Goal: Communication & Community: Share content

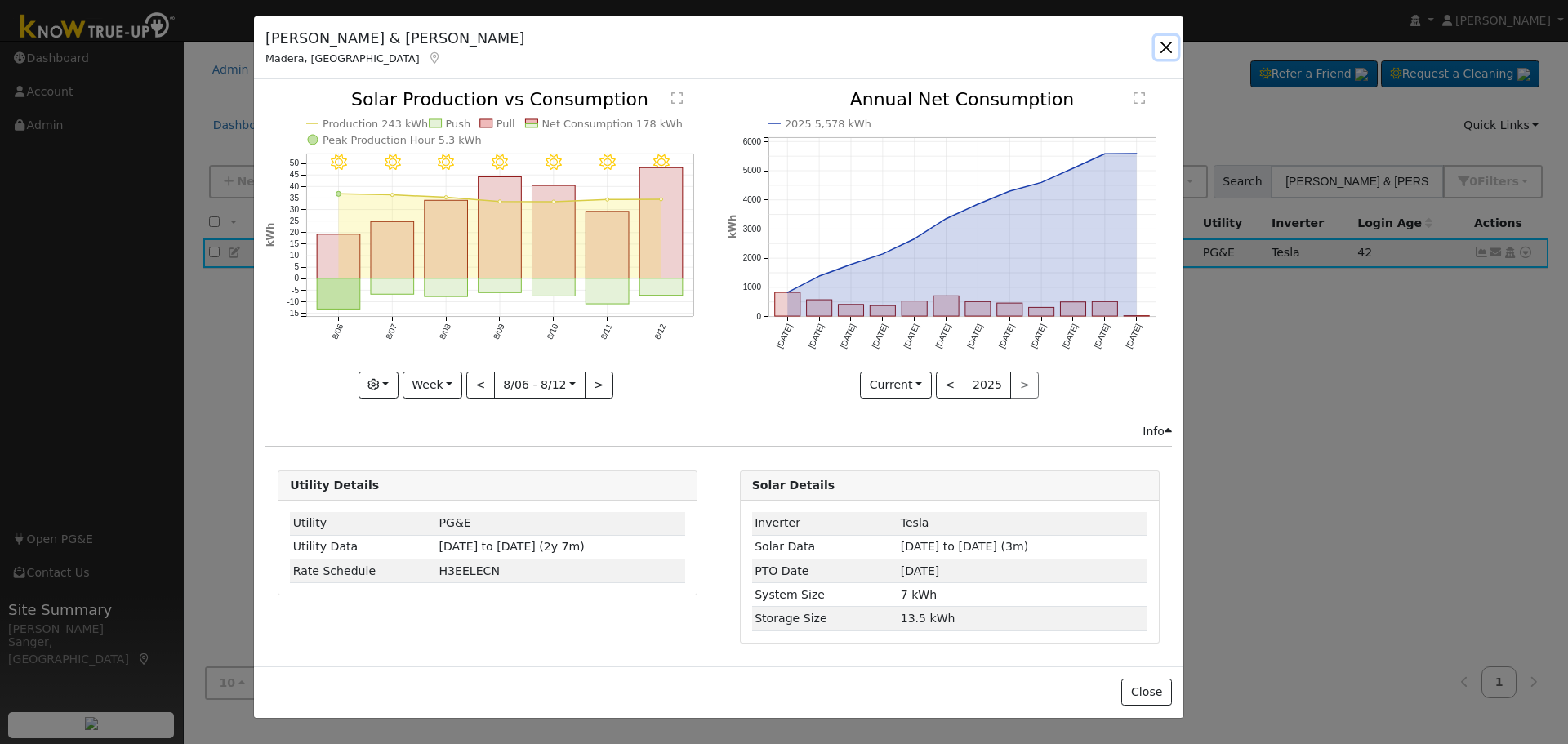
drag, startPoint x: 1165, startPoint y: 40, endPoint x: 1177, endPoint y: 49, distance: 15.0
click at [1168, 43] on button "button" at bounding box center [1166, 47] width 23 height 23
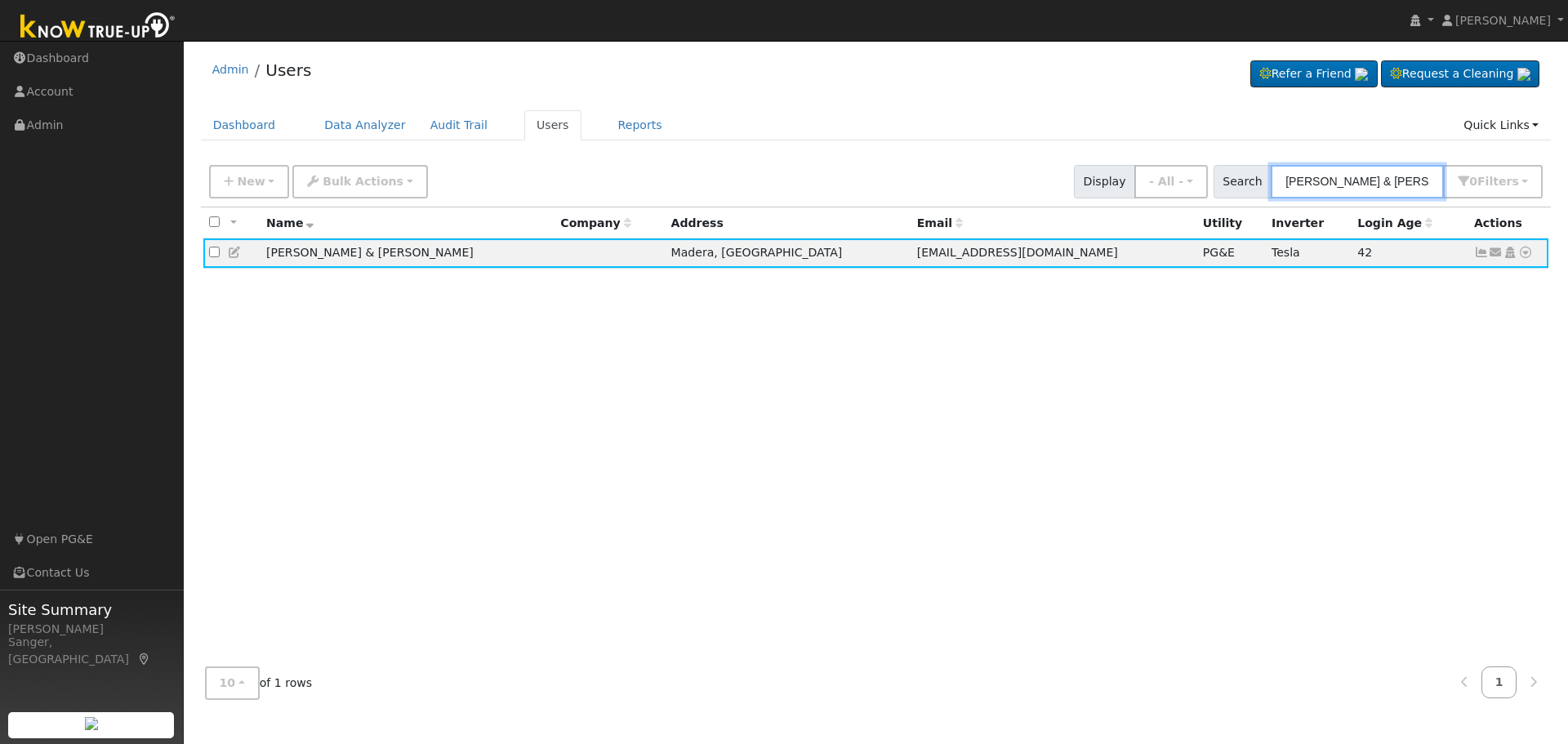
drag, startPoint x: 1425, startPoint y: 178, endPoint x: 1254, endPoint y: 199, distance: 172.3
click at [1254, 199] on div "New Add User Quick Add Quick Connect Quick Convert Lead Bulk Actions Send Email…" at bounding box center [876, 181] width 1351 height 50
paste input "[PERSON_NAME]"
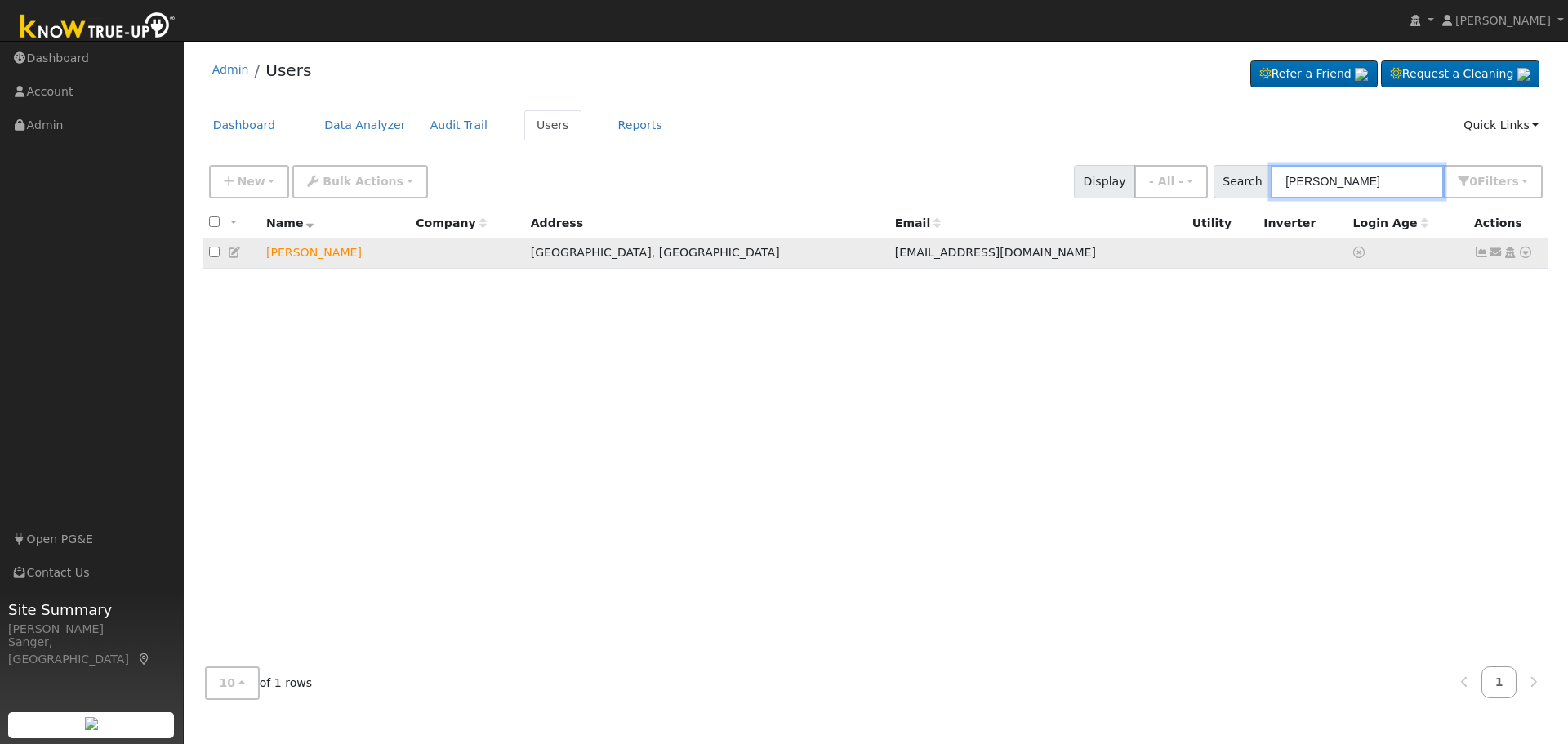
type input "[PERSON_NAME]"
click at [1496, 258] on icon at bounding box center [1496, 253] width 15 height 12
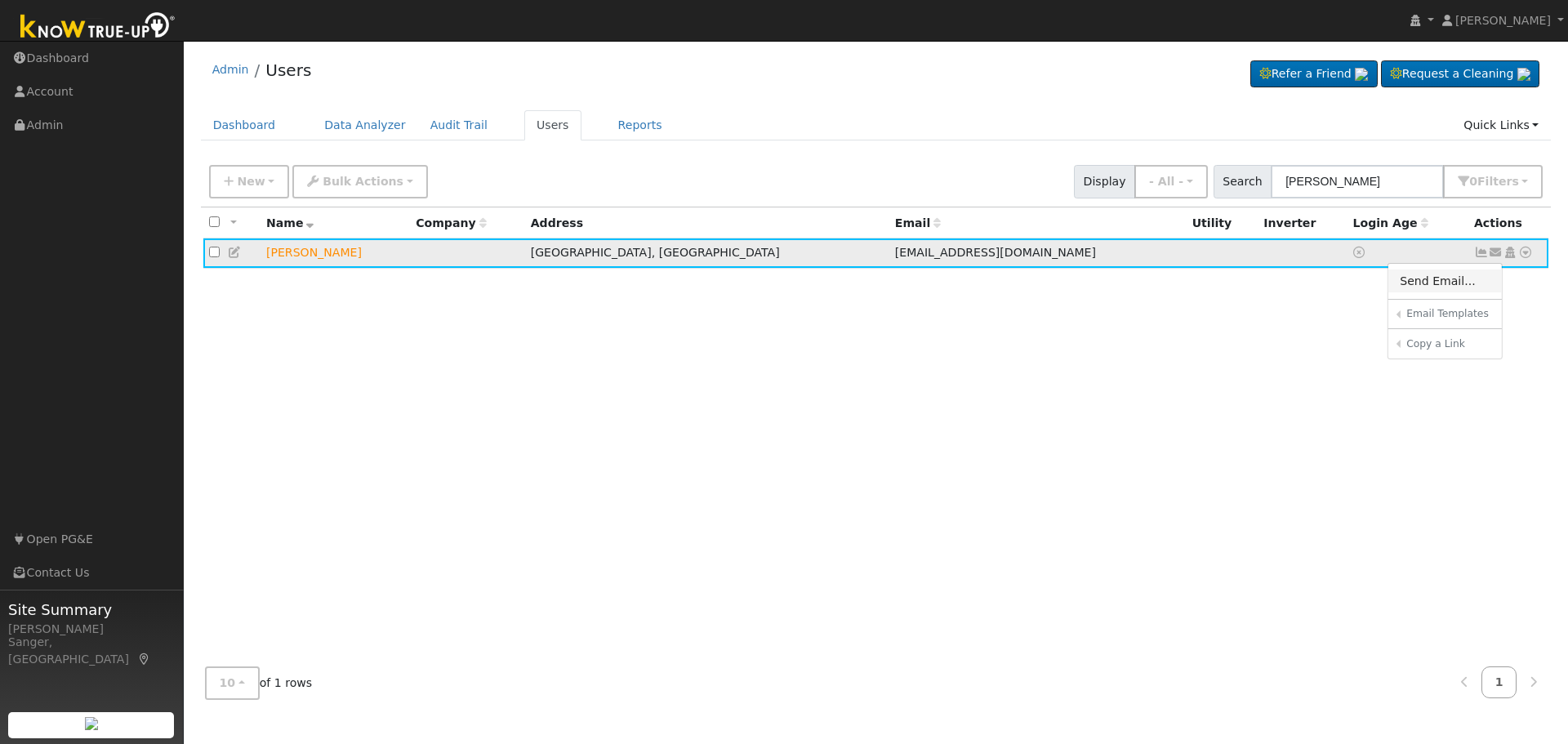
click at [1426, 277] on link "Send Email..." at bounding box center [1445, 280] width 114 height 23
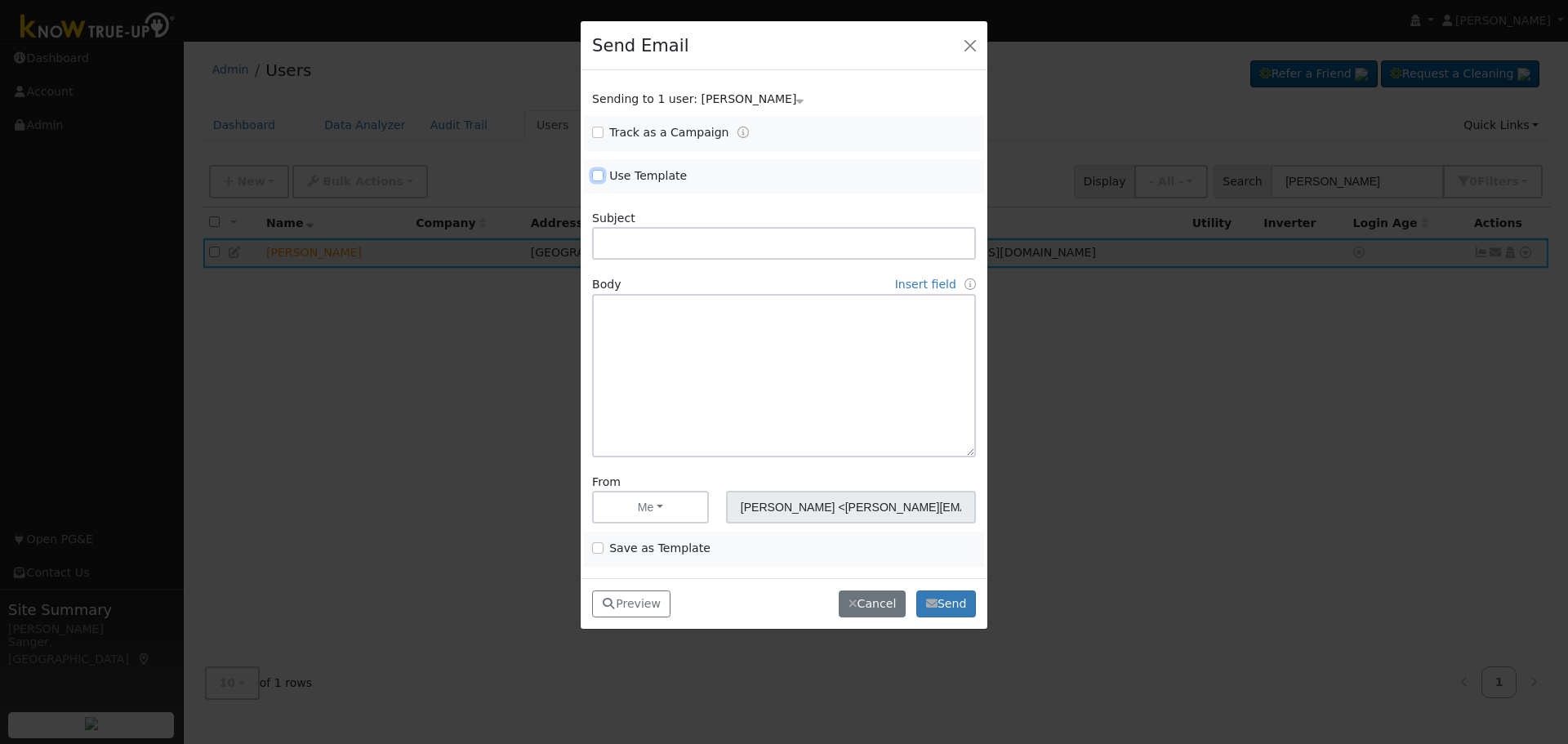
click at [597, 175] on input "Use Template" at bounding box center [598, 175] width 12 height 12
checkbox input "true"
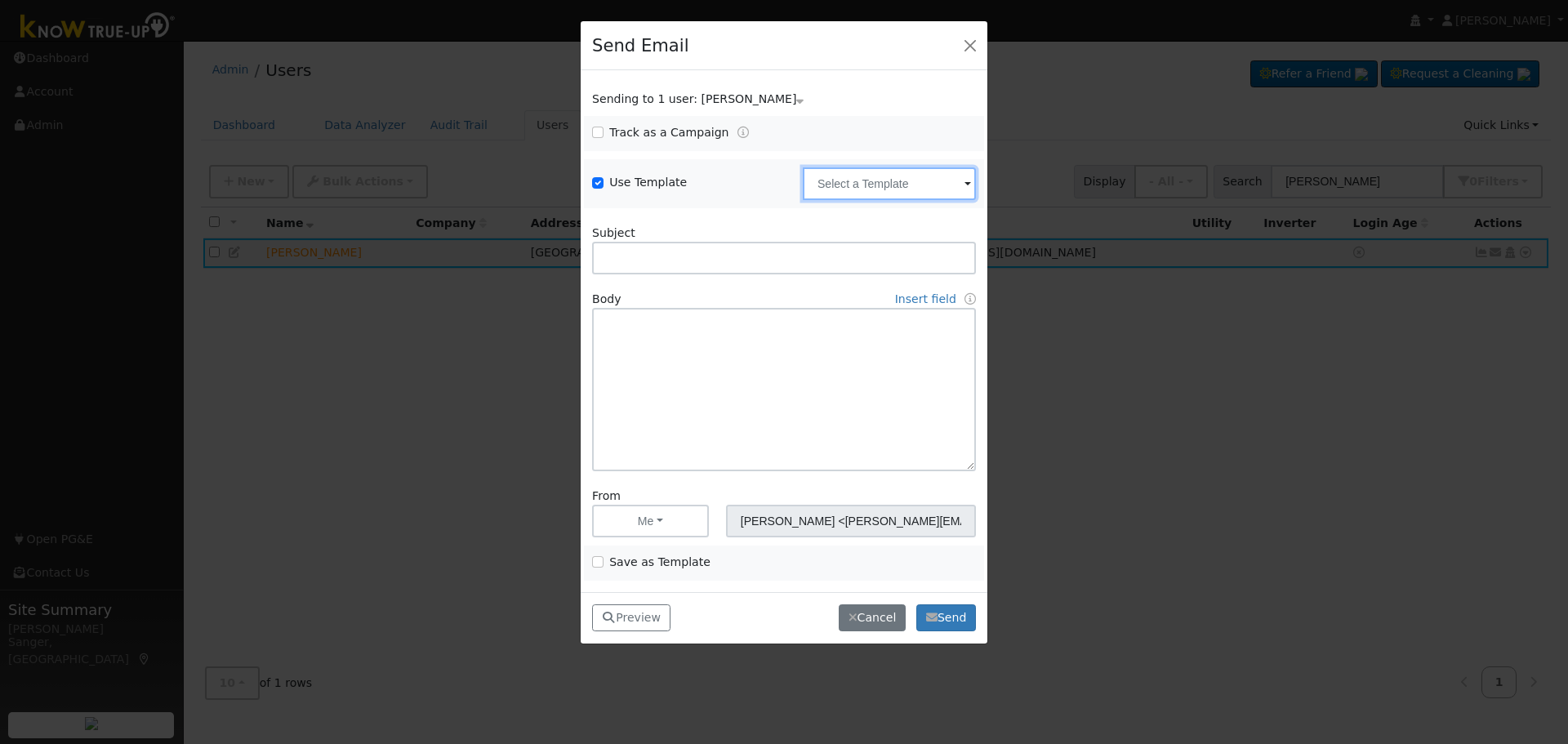
click at [917, 183] on input "text" at bounding box center [889, 183] width 173 height 33
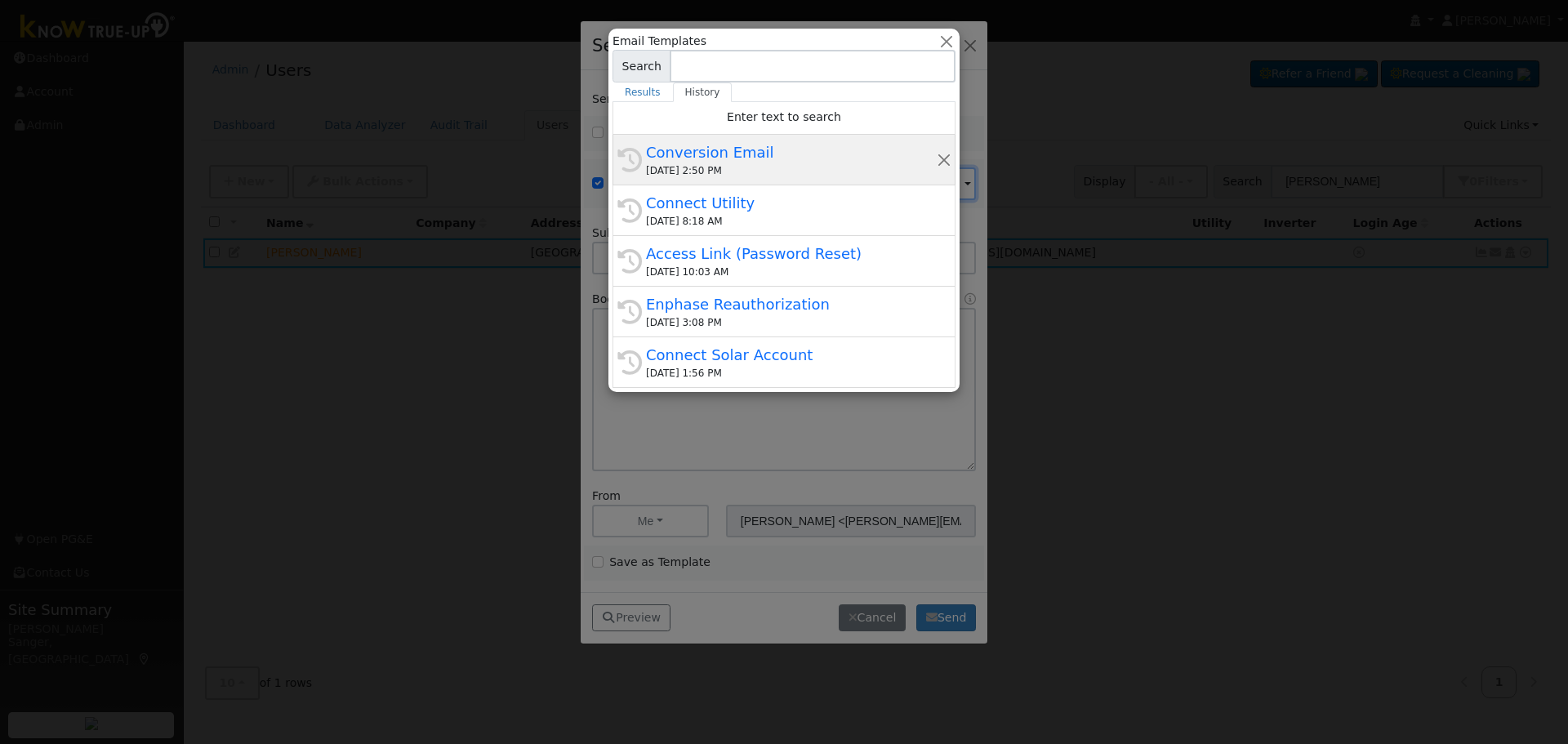
click at [774, 159] on div "Conversion Email" at bounding box center [791, 153] width 290 height 22
type input "Conversion Email"
type input "Connect Your Utility Account"
type textarea "Dear {user_fname}, The first step is to connect your electric utility account. …"
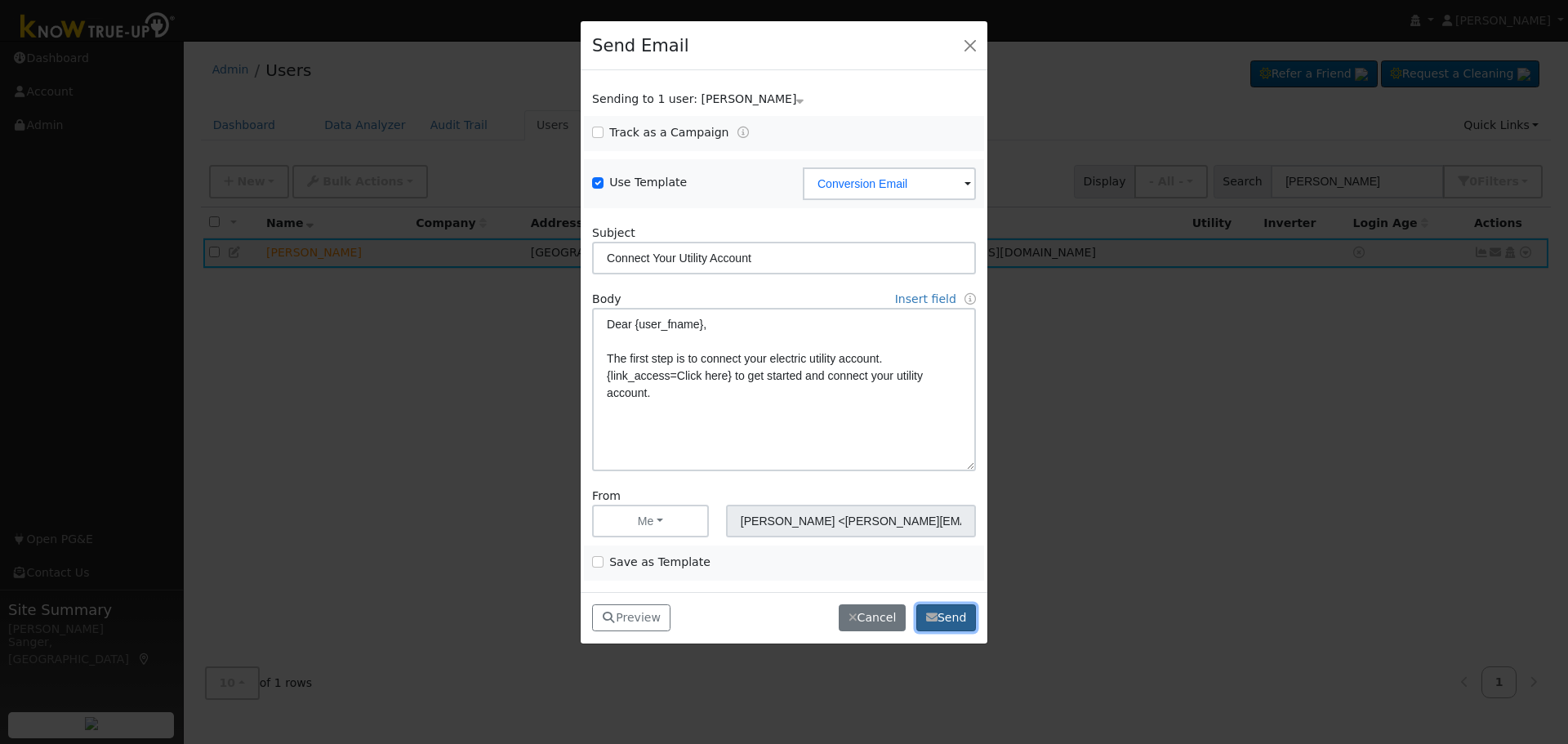
click at [939, 609] on button "Send" at bounding box center [946, 618] width 59 height 28
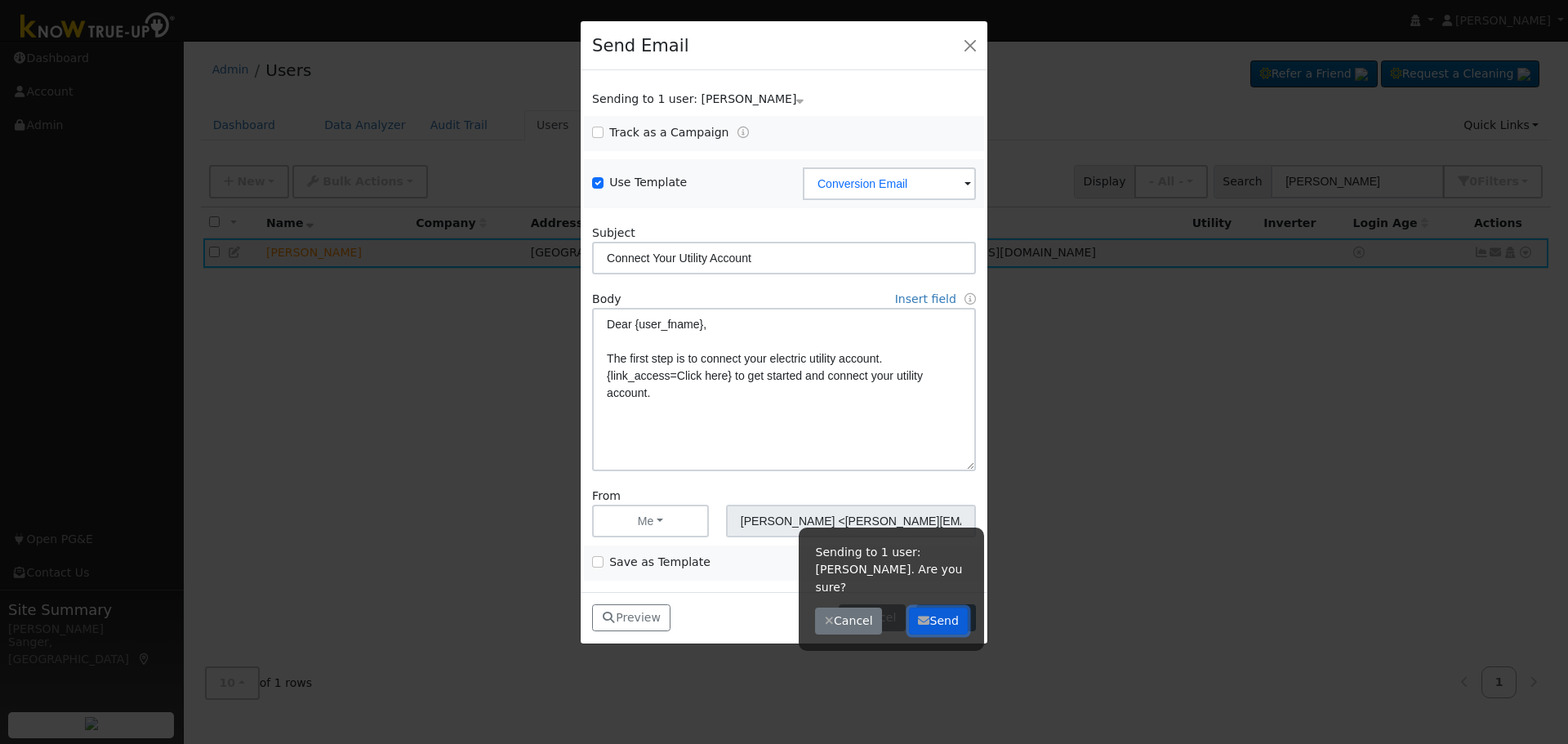
click at [939, 609] on button "Send" at bounding box center [939, 621] width 59 height 28
